Goal: Find contact information: Find contact information

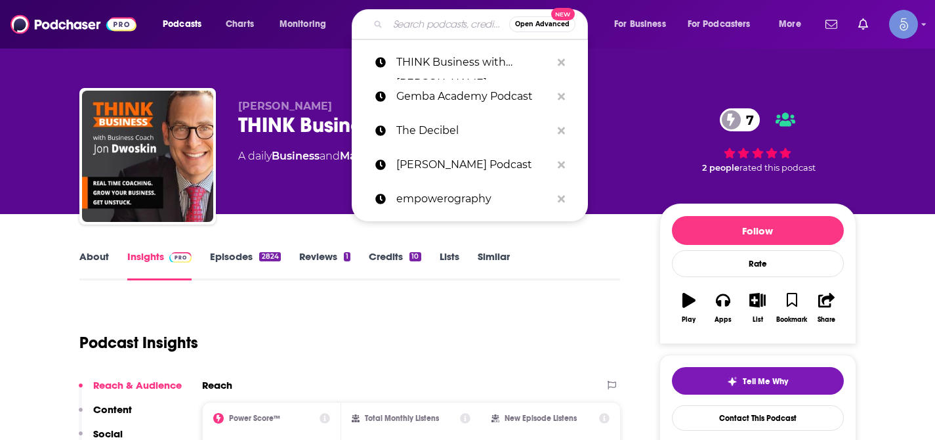
type input "HCI Leadership Revolution"
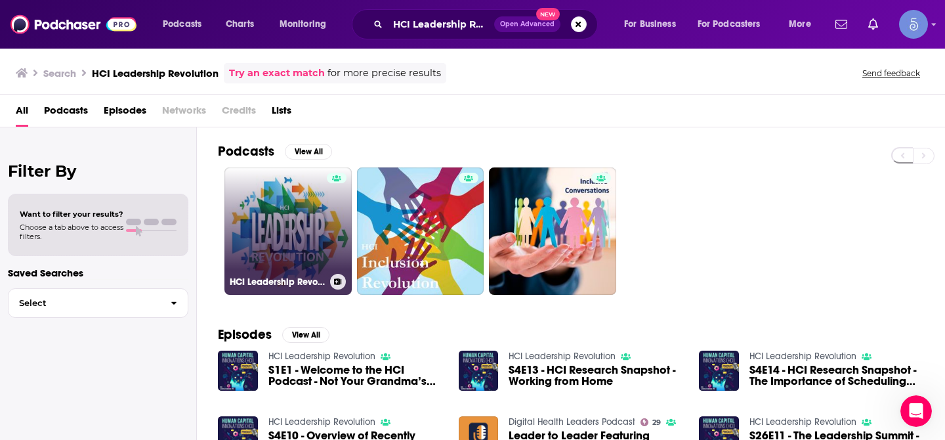
click at [286, 230] on link "HCI Leadership Revolution" at bounding box center [287, 230] width 127 height 127
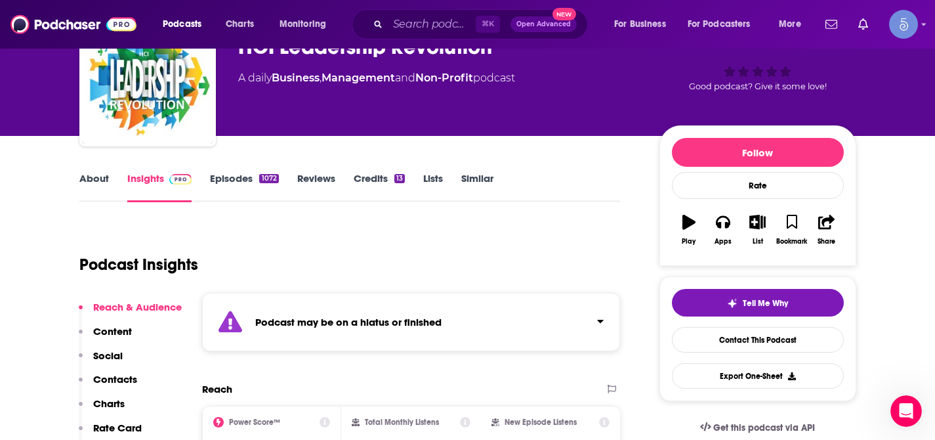
scroll to position [108, 0]
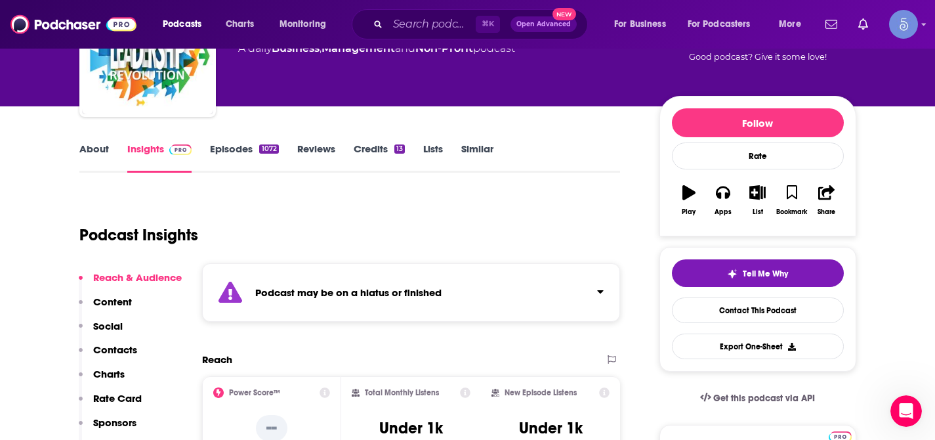
click at [601, 294] on icon "Click to expand status details" at bounding box center [600, 291] width 7 height 11
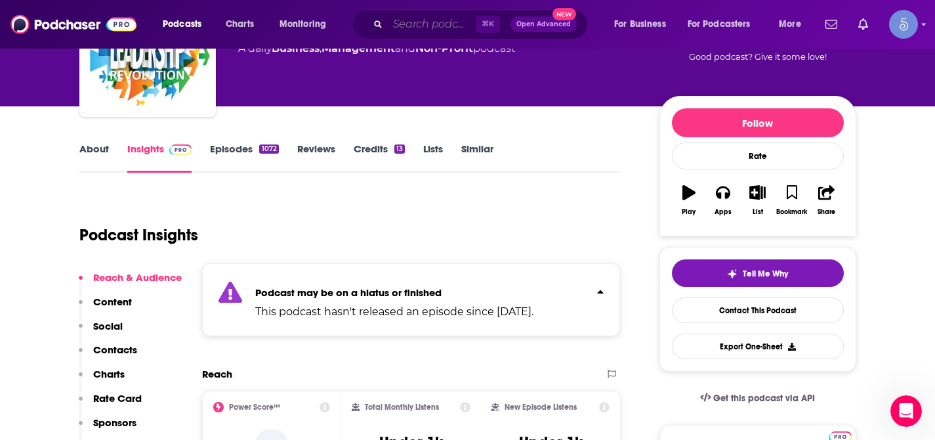
click at [417, 26] on input "Search podcasts, credits, & more..." at bounding box center [432, 24] width 88 height 21
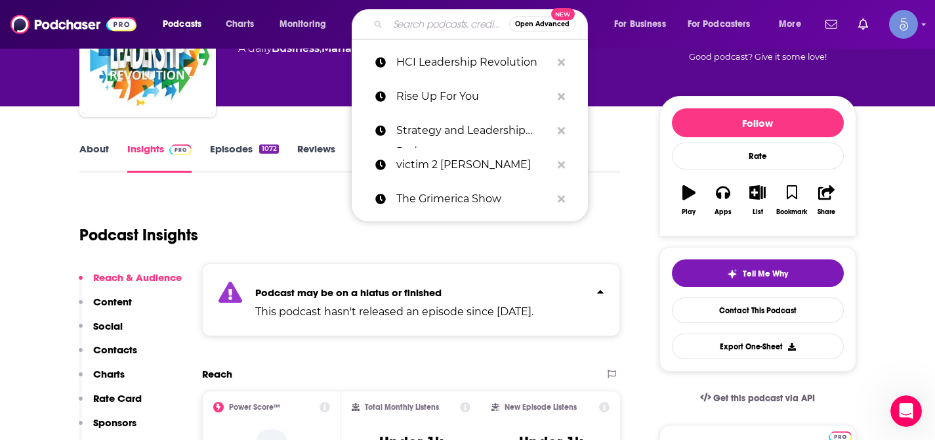
paste input "Legacy Leaders"
type input "Legacy Leaders"
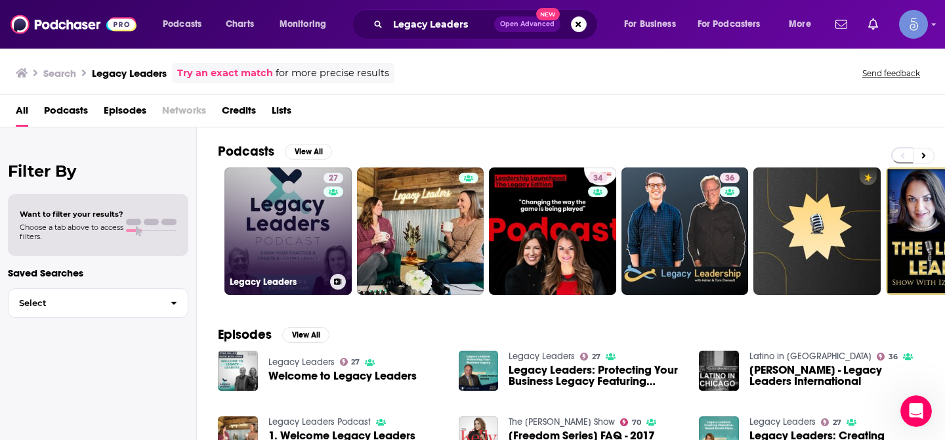
click at [297, 212] on link "27 Legacy Leaders" at bounding box center [287, 230] width 127 height 127
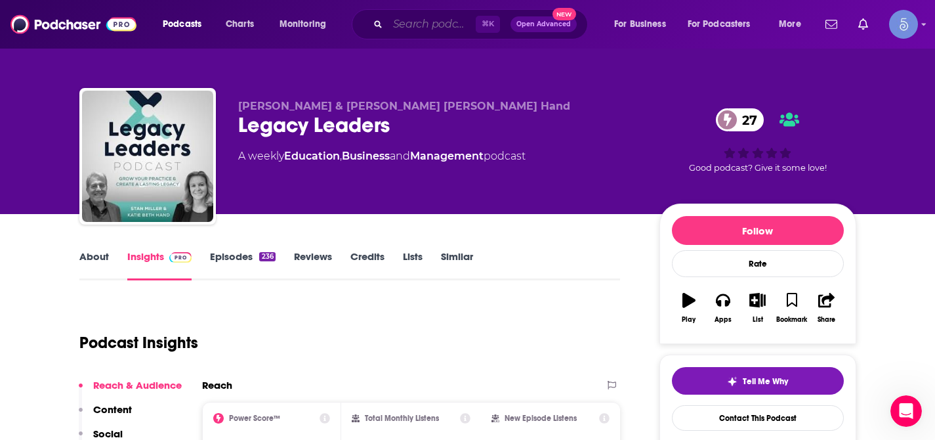
click at [408, 27] on input "Search podcasts, credits, & more..." at bounding box center [432, 24] width 88 height 21
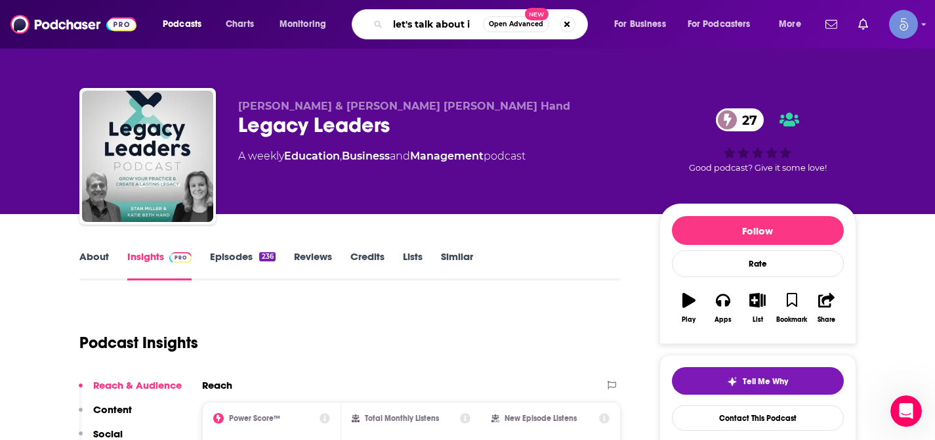
type input "let's talk about it"
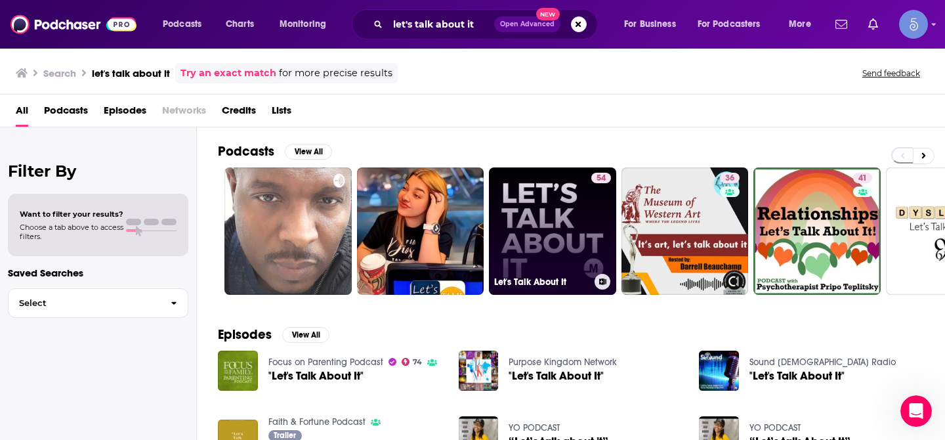
click at [544, 197] on link "54 Let's Talk About It" at bounding box center [552, 230] width 127 height 127
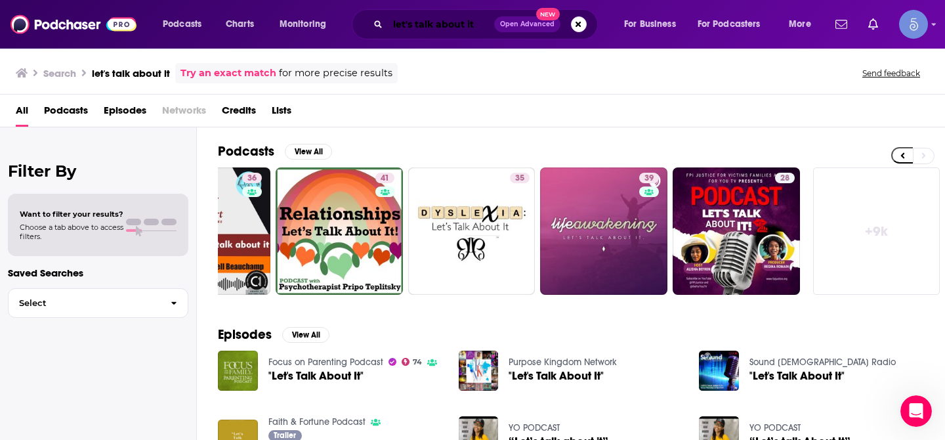
click at [408, 18] on input "let's talk about it" at bounding box center [441, 24] width 106 height 21
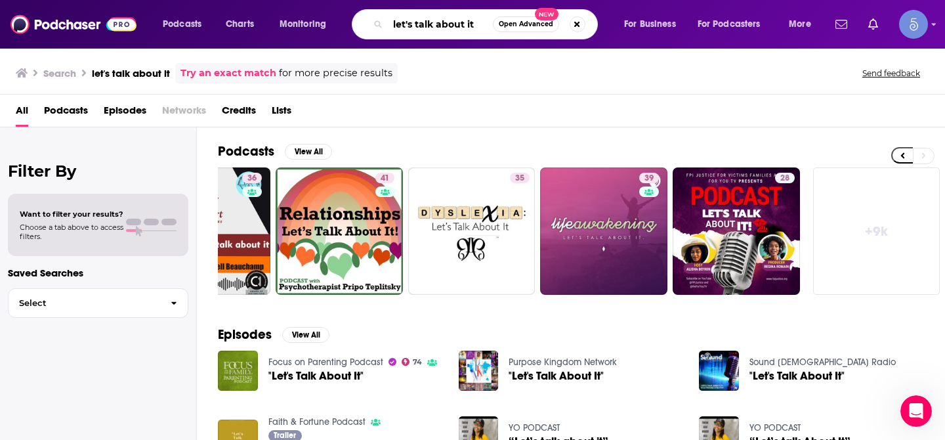
click at [408, 18] on input "let's talk about it" at bounding box center [440, 24] width 105 height 21
paste input "The Next Level Minds"
type input "The Next Level Minds"
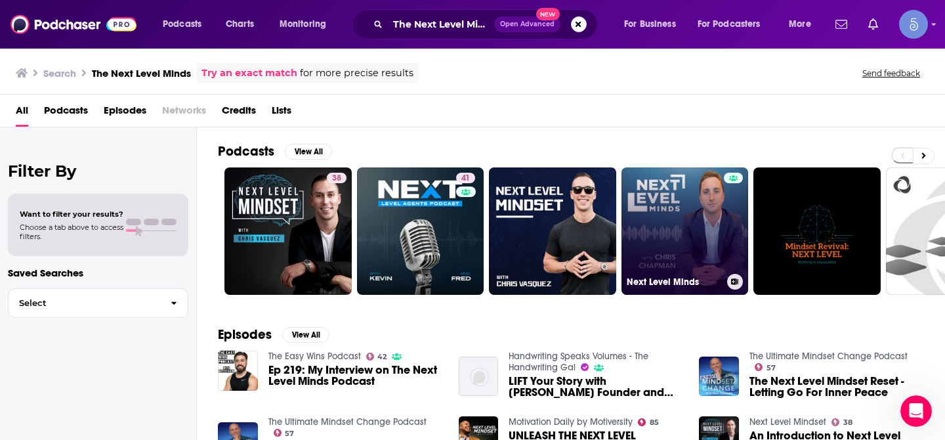
click at [647, 196] on link "Next Level Minds" at bounding box center [685, 230] width 127 height 127
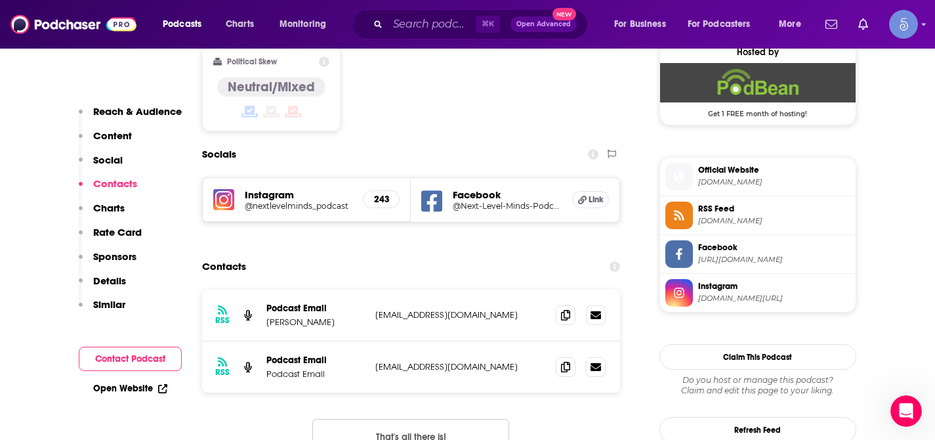
scroll to position [1109, 0]
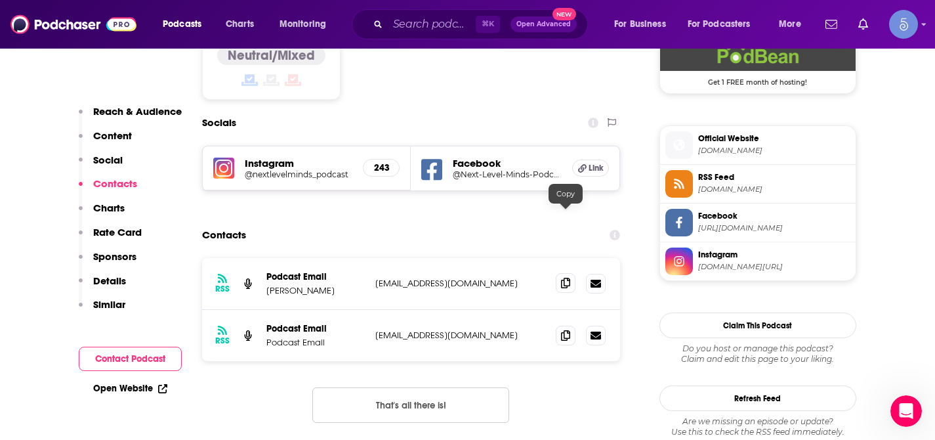
click at [566, 278] on icon at bounding box center [565, 283] width 9 height 11
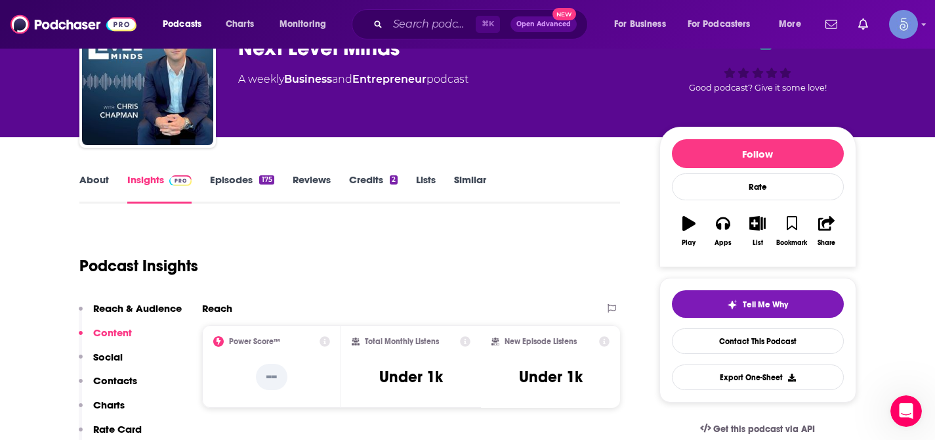
scroll to position [0, 0]
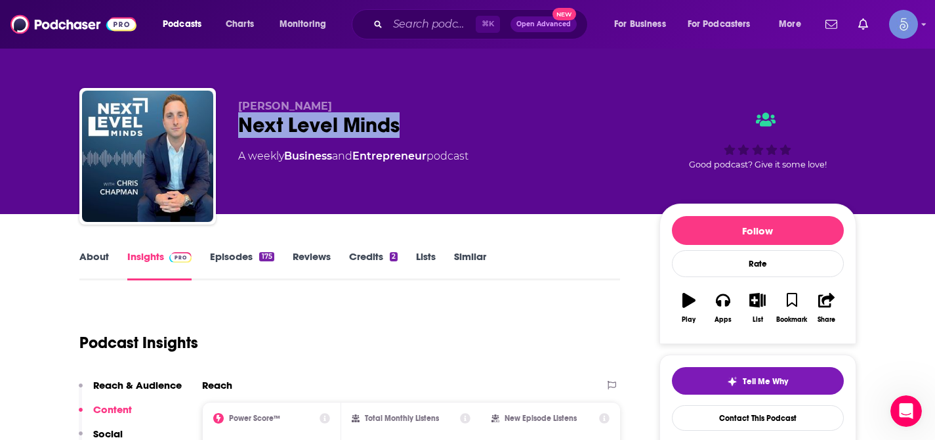
drag, startPoint x: 242, startPoint y: 125, endPoint x: 412, endPoint y: 137, distance: 171.1
click at [412, 137] on div "Next Level Minds" at bounding box center [438, 125] width 400 height 26
copy h2 "Next Level Minds"
click at [434, 26] on input "Search podcasts, credits, & more..." at bounding box center [432, 24] width 88 height 21
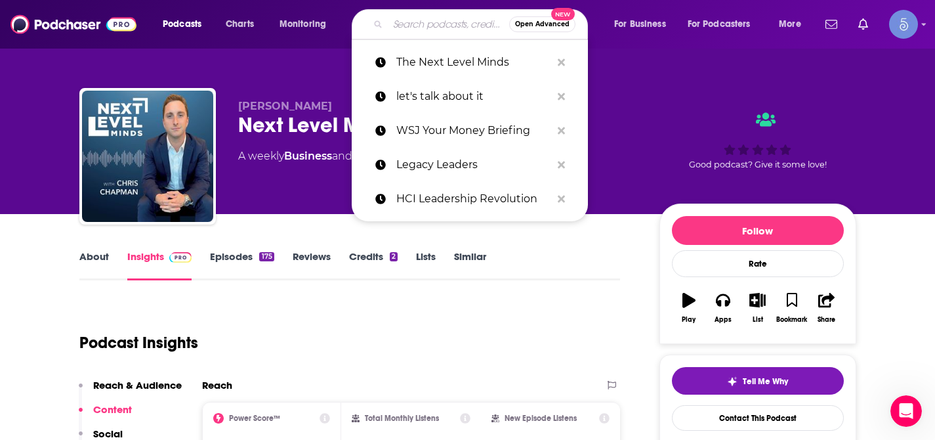
paste input "The [PERSON_NAME] Show"
type input "The [PERSON_NAME] Show"
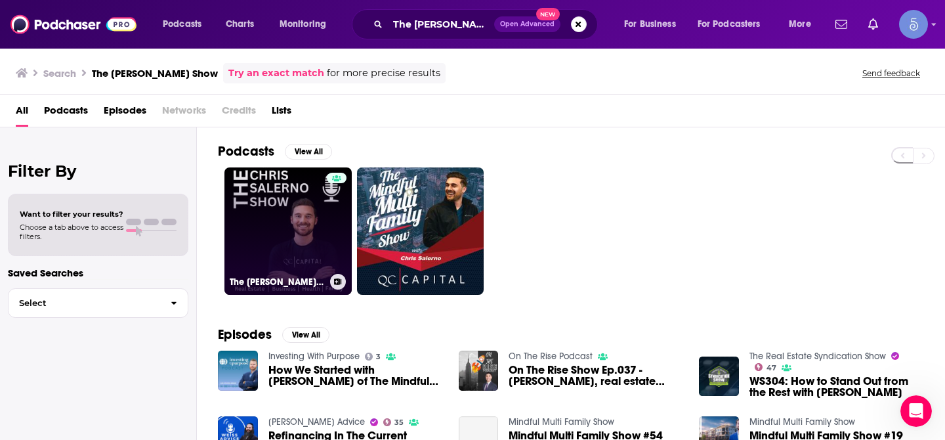
click at [284, 208] on link "The [PERSON_NAME] Show" at bounding box center [287, 230] width 127 height 127
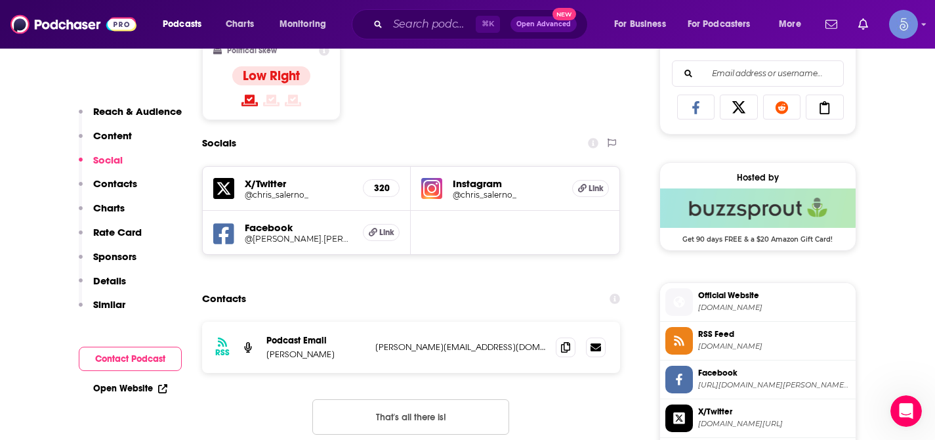
scroll to position [857, 0]
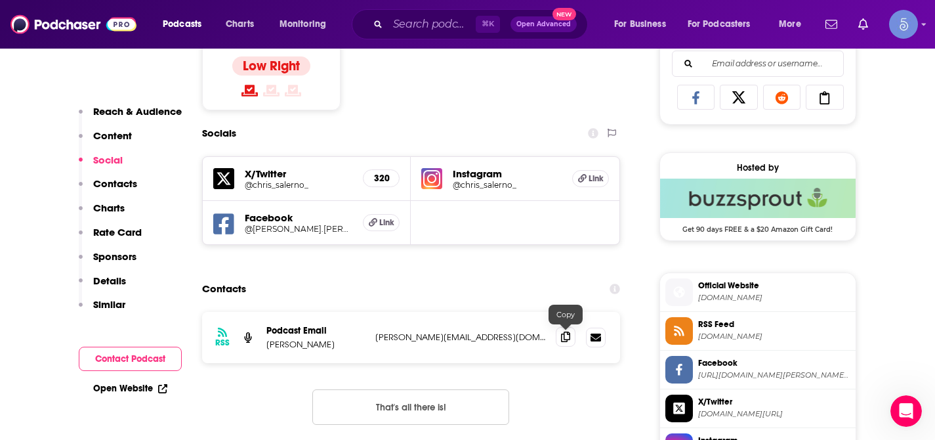
click at [565, 339] on icon at bounding box center [565, 336] width 9 height 11
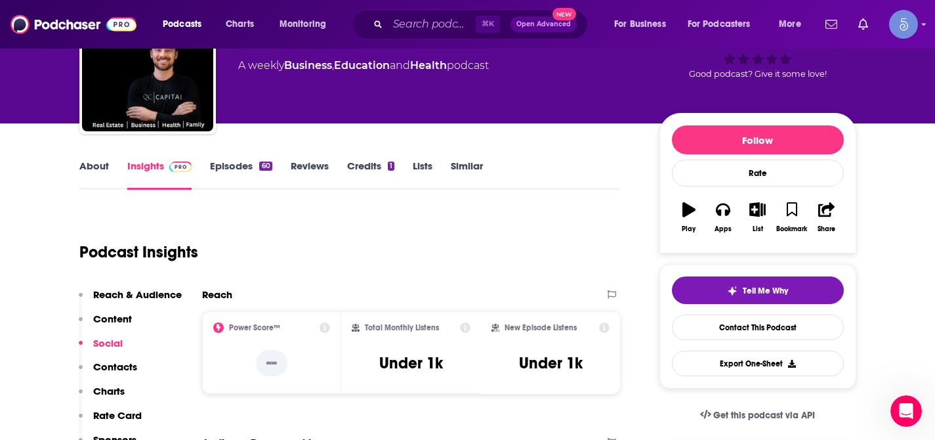
scroll to position [0, 0]
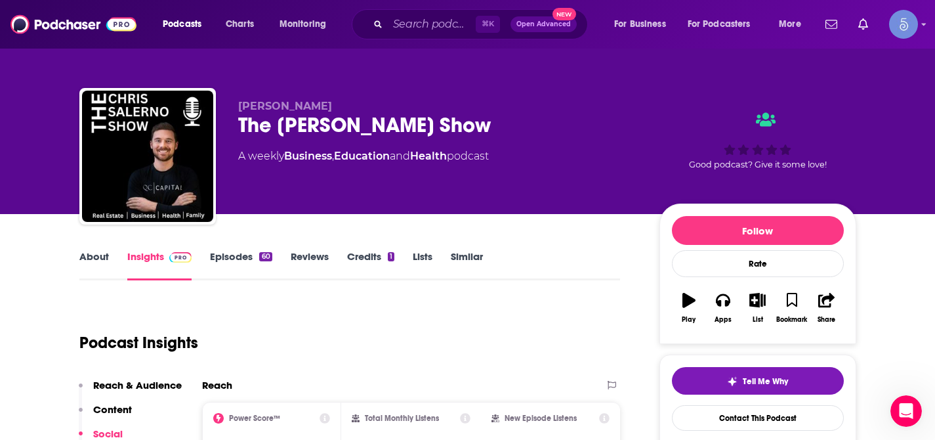
click at [250, 106] on span "[PERSON_NAME]" at bounding box center [285, 106] width 94 height 12
copy span "[PERSON_NAME]"
click at [435, 24] on input "Search podcasts, credits, & more..." at bounding box center [432, 24] width 88 height 21
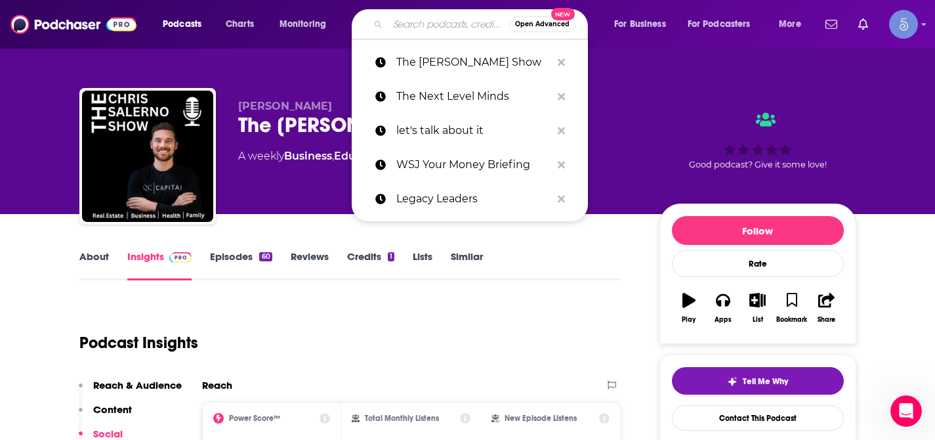
paste input "The [PERSON_NAME] Show"
type input "The [PERSON_NAME] Show"
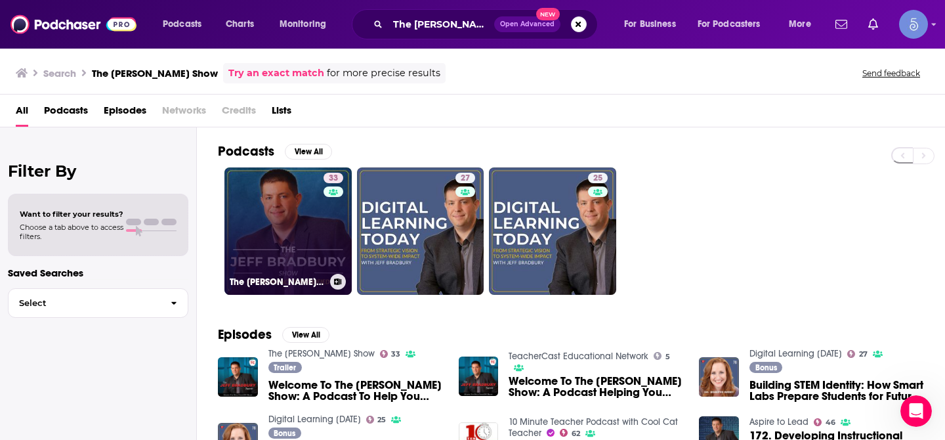
click at [294, 226] on link "33 The [PERSON_NAME] Show" at bounding box center [287, 230] width 127 height 127
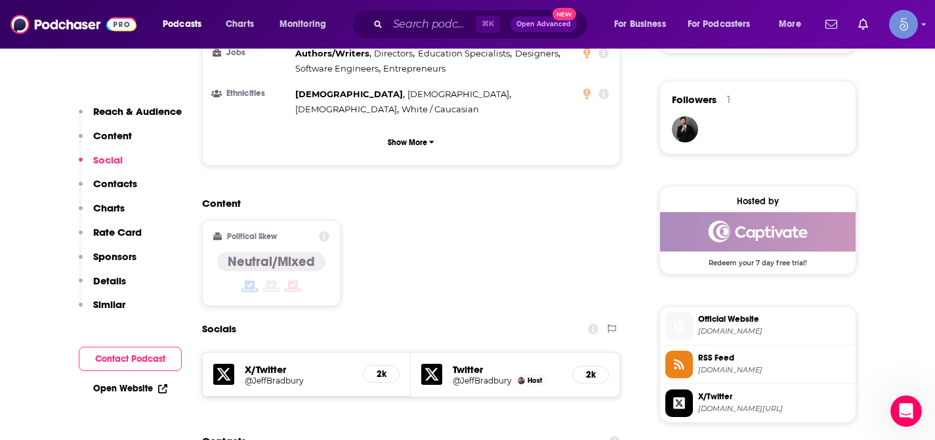
scroll to position [982, 0]
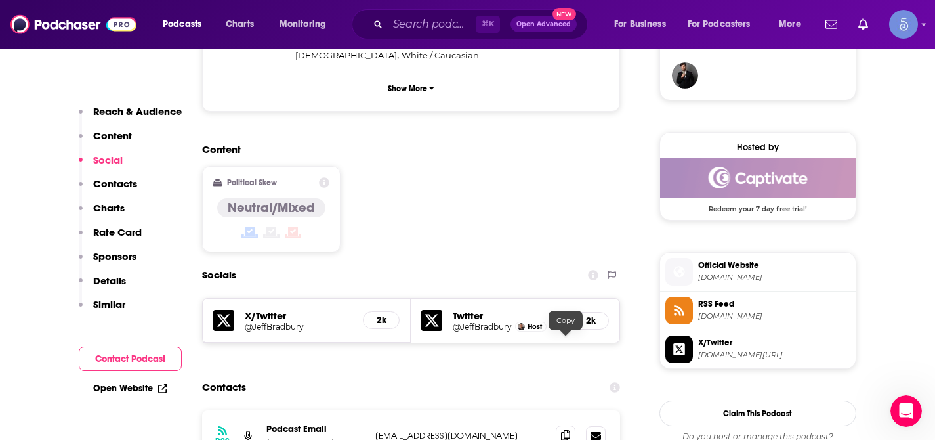
click at [565, 430] on icon at bounding box center [565, 435] width 9 height 11
click at [440, 24] on input "Search podcasts, credits, & more..." at bounding box center [432, 24] width 88 height 21
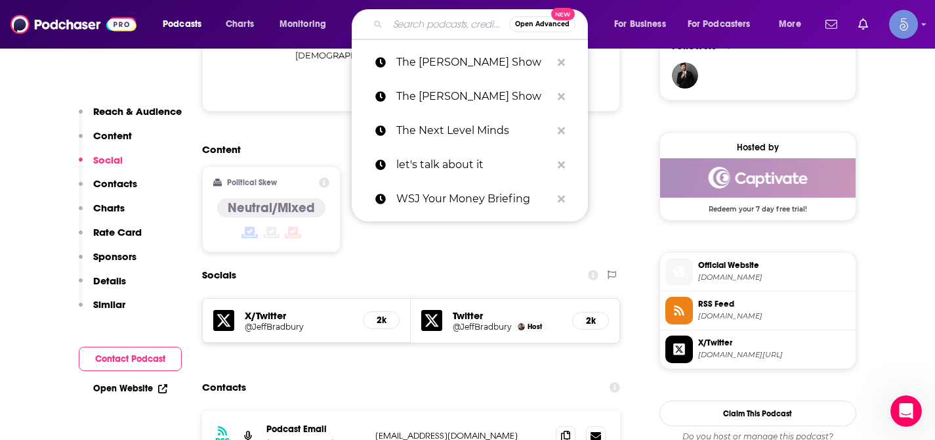
paste input "Money Talk"
type input "Money Talk"
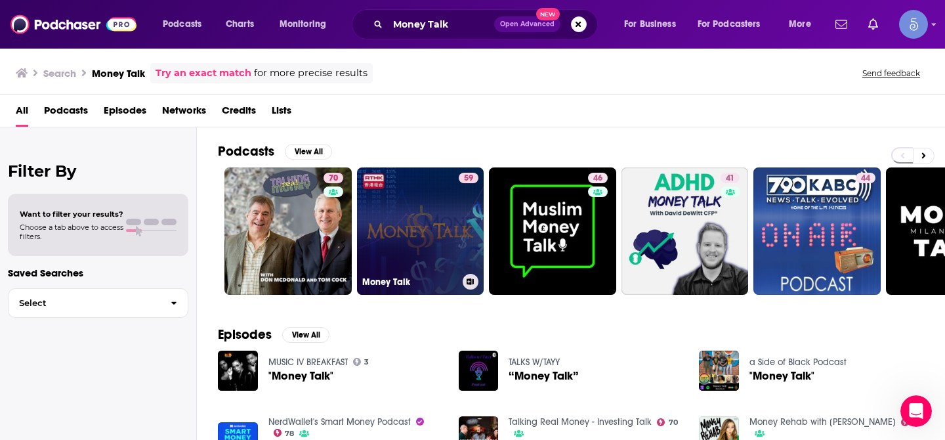
click at [431, 219] on link "59 Money Talk" at bounding box center [420, 230] width 127 height 127
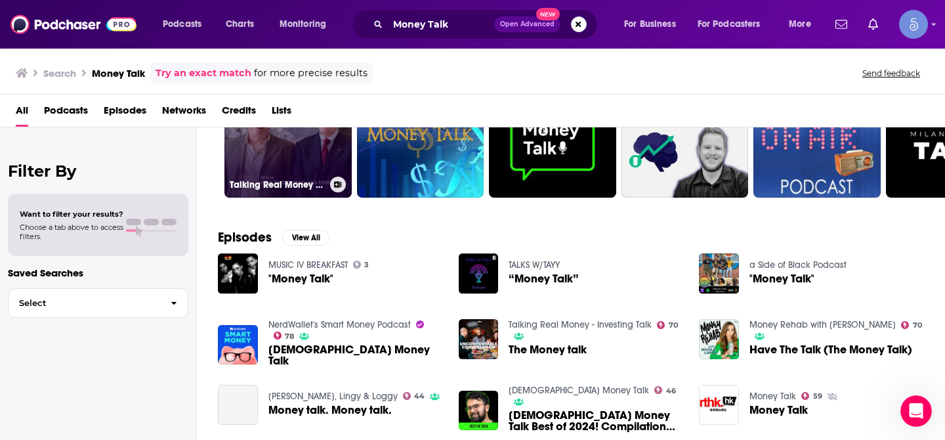
scroll to position [108, 0]
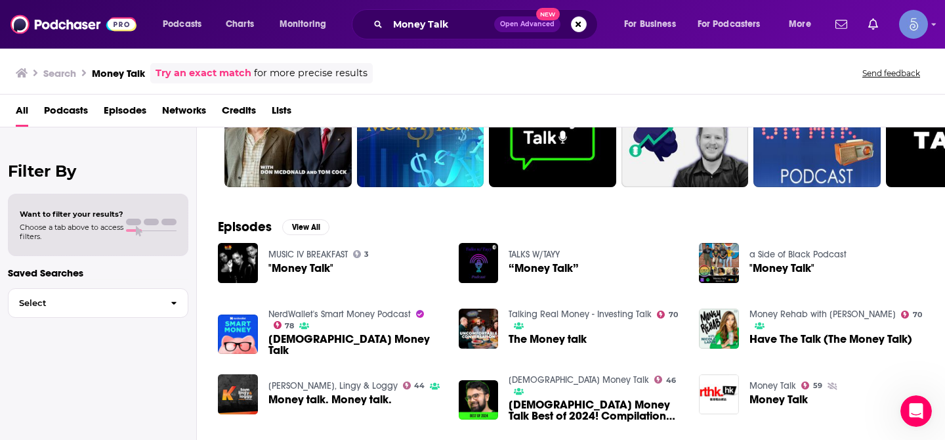
click at [416, 221] on div "Episodes View All MUSIC IV BREAKFAST 3 "Money Talk" TALKS W/TAYY “Money Talk” a…" at bounding box center [571, 323] width 748 height 240
click at [444, 28] on input "Money Talk" at bounding box center [441, 24] width 106 height 21
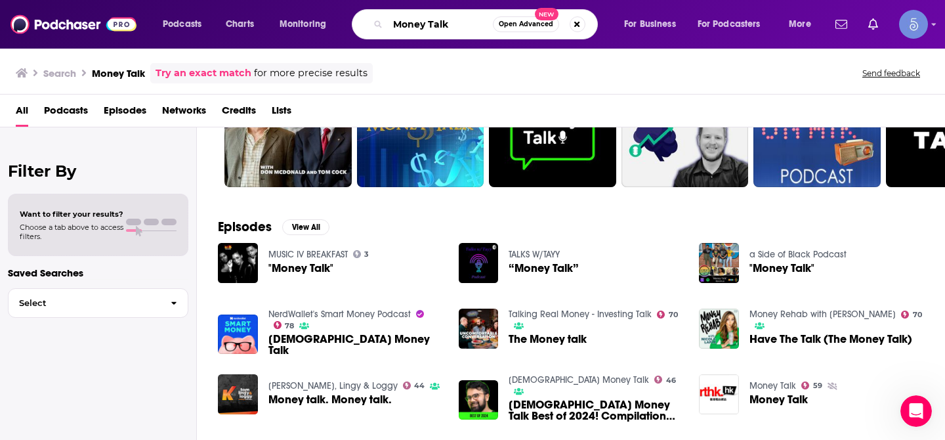
click at [444, 28] on input "Money Talk" at bounding box center [440, 24] width 105 height 21
paste input "DealQuest Podcast with [PERSON_NAME]"
type input "DealQuest Podcast with [PERSON_NAME]"
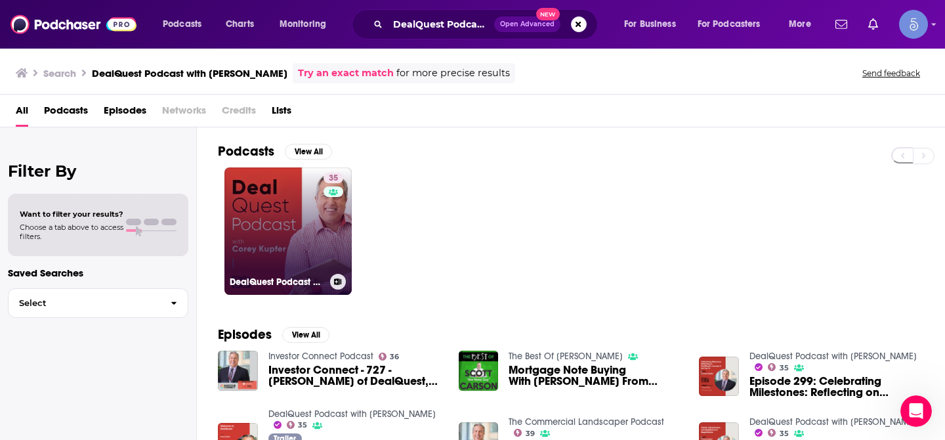
click at [273, 211] on link "35 DealQuest Podcast with [PERSON_NAME]" at bounding box center [287, 230] width 127 height 127
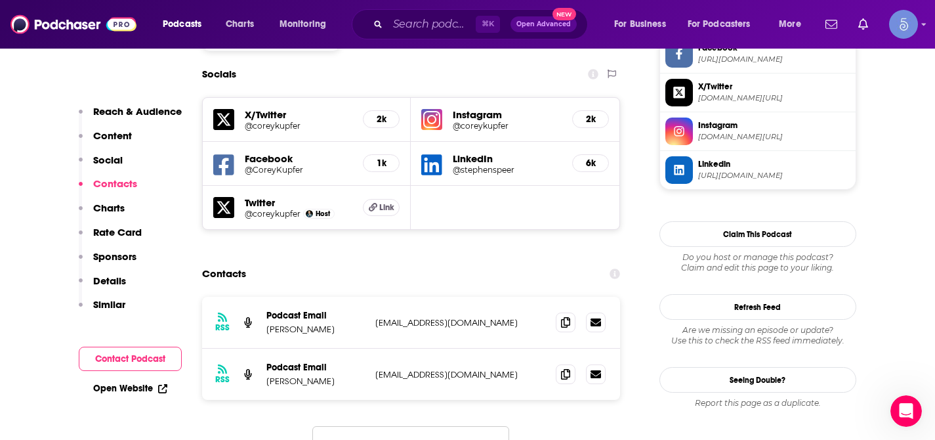
scroll to position [1161, 0]
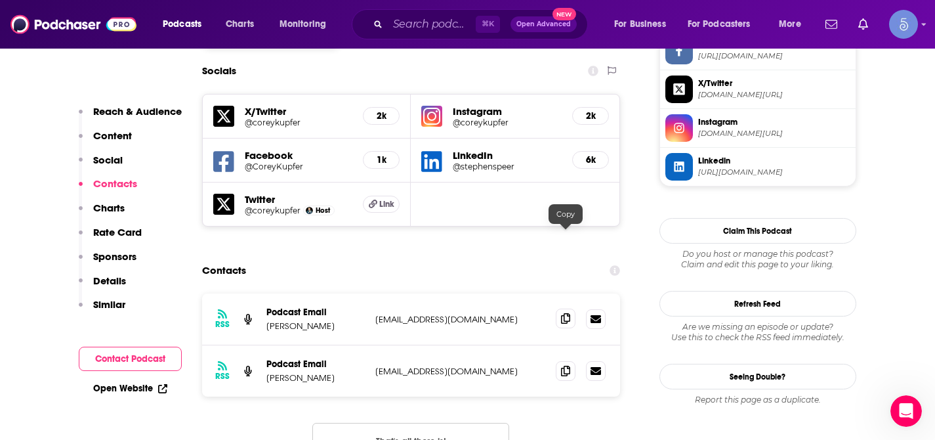
click at [574, 309] on span at bounding box center [566, 319] width 20 height 20
